Goal: Information Seeking & Learning: Learn about a topic

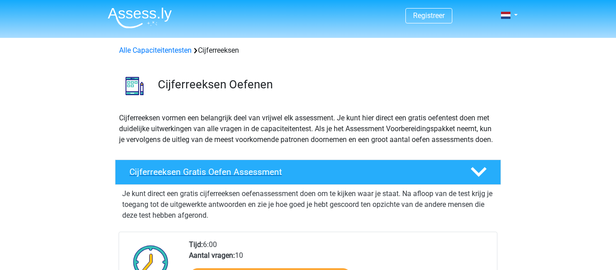
click at [249, 177] on h4 "Cijferreeksen Gratis Oefen Assessment" at bounding box center [292, 172] width 326 height 10
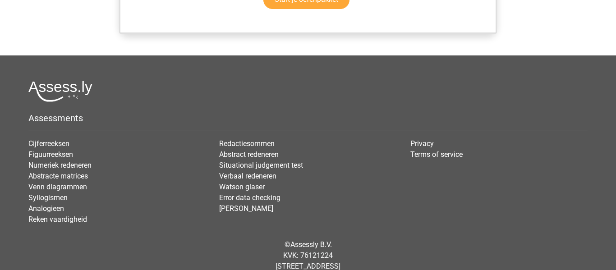
scroll to position [685, 0]
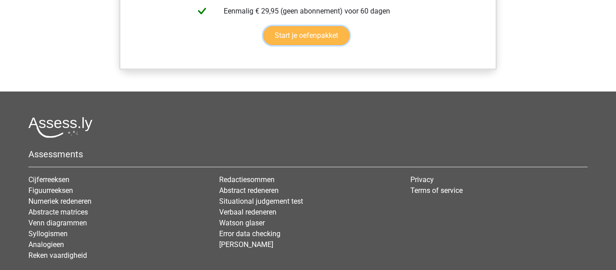
click at [311, 45] on link "Start je oefenpakket" at bounding box center [306, 35] width 86 height 19
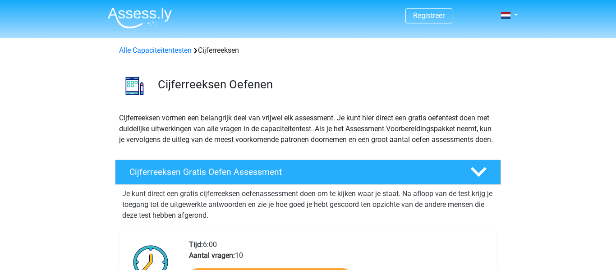
scroll to position [579, 0]
